Goal: Information Seeking & Learning: Learn about a topic

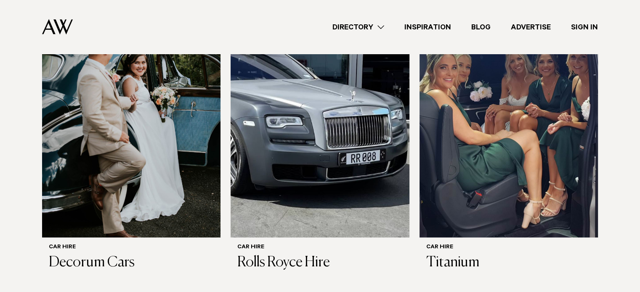
scroll to position [589, 0]
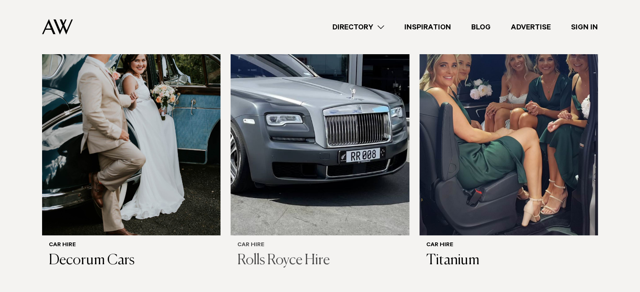
click at [293, 137] on img at bounding box center [319, 115] width 178 height 239
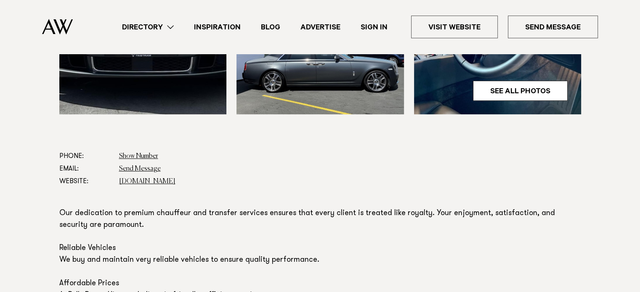
scroll to position [210, 0]
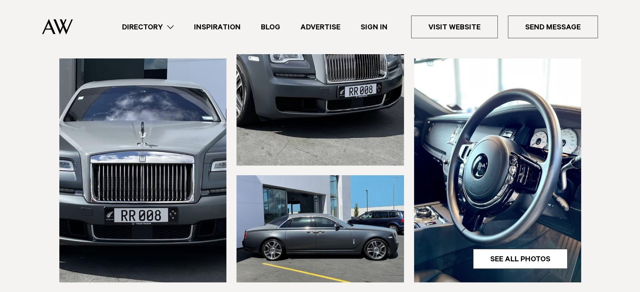
click at [341, 219] on img at bounding box center [319, 228] width 167 height 107
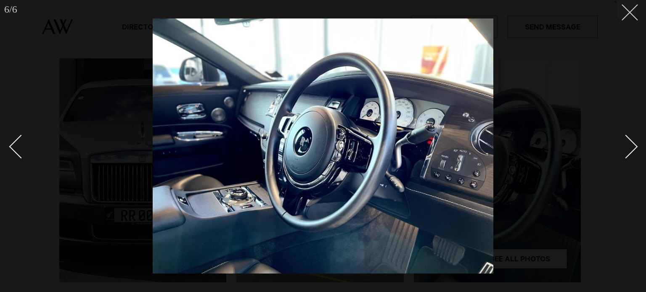
click at [627, 9] on line at bounding box center [630, 13] width 16 height 16
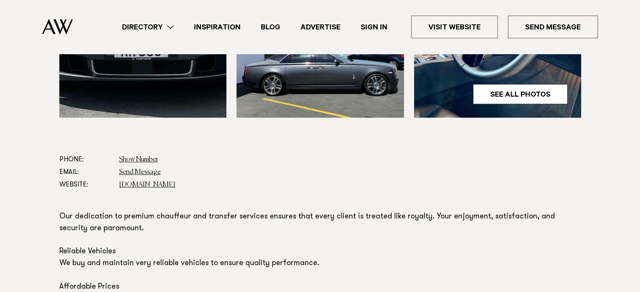
scroll to position [379, 0]
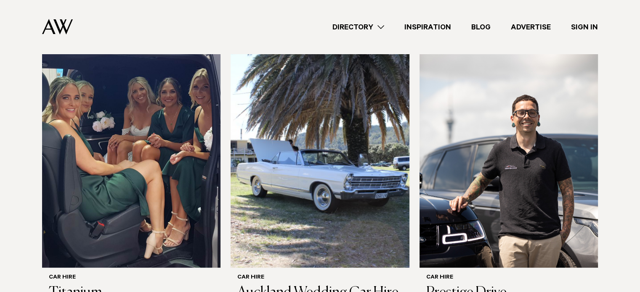
scroll to position [252, 0]
